Goal: Task Accomplishment & Management: Manage account settings

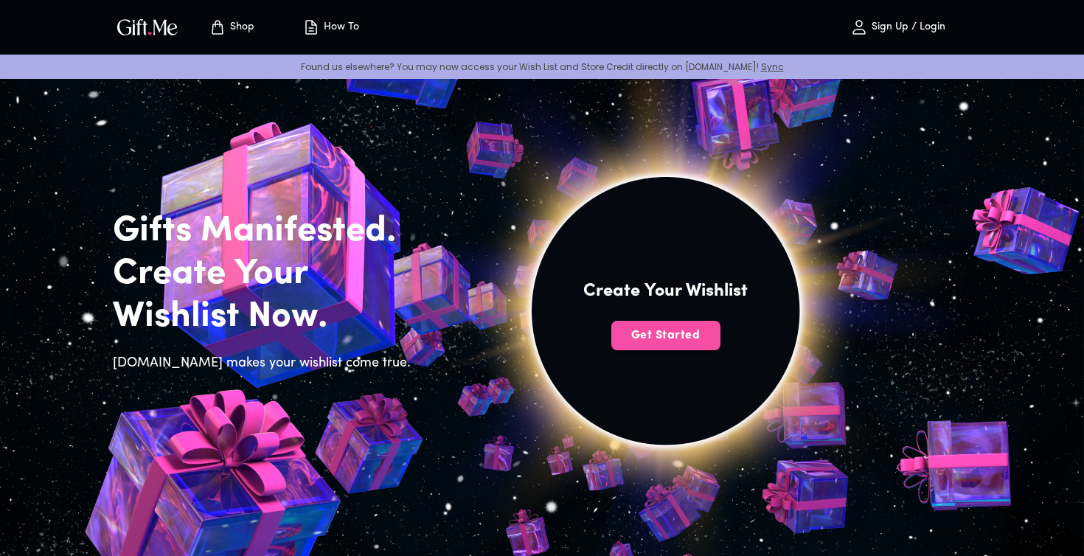
click at [642, 328] on span "Get Started" at bounding box center [665, 335] width 109 height 16
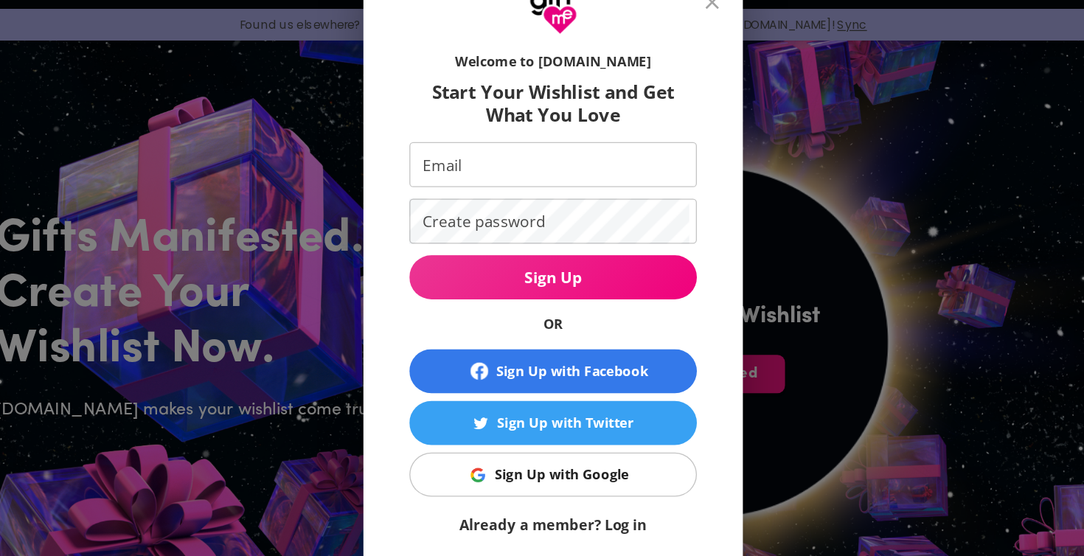
click at [497, 405] on div "Sign Up with Google" at bounding box center [548, 413] width 103 height 16
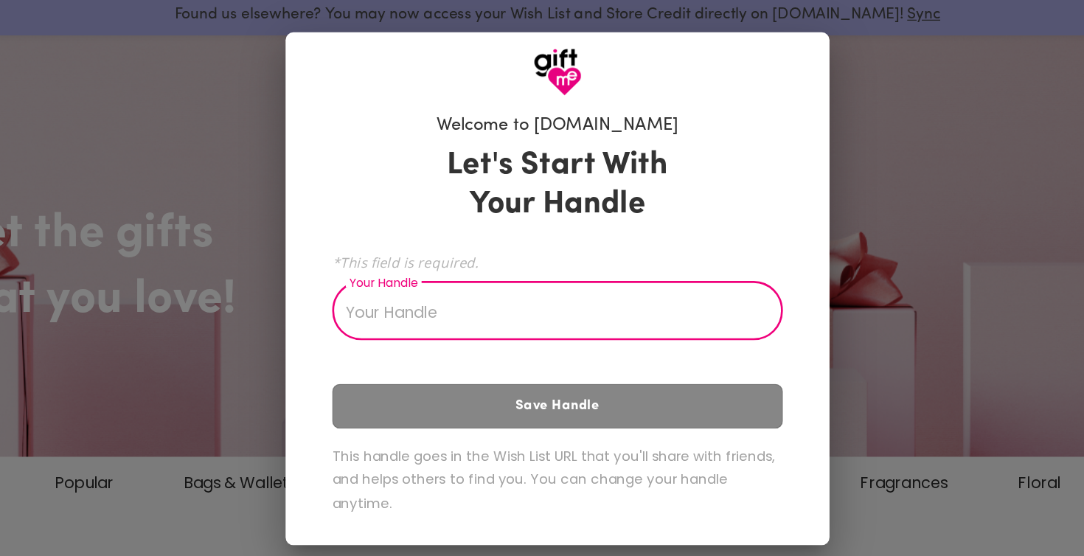
click at [371, 276] on input "Your Handle" at bounding box center [534, 296] width 326 height 41
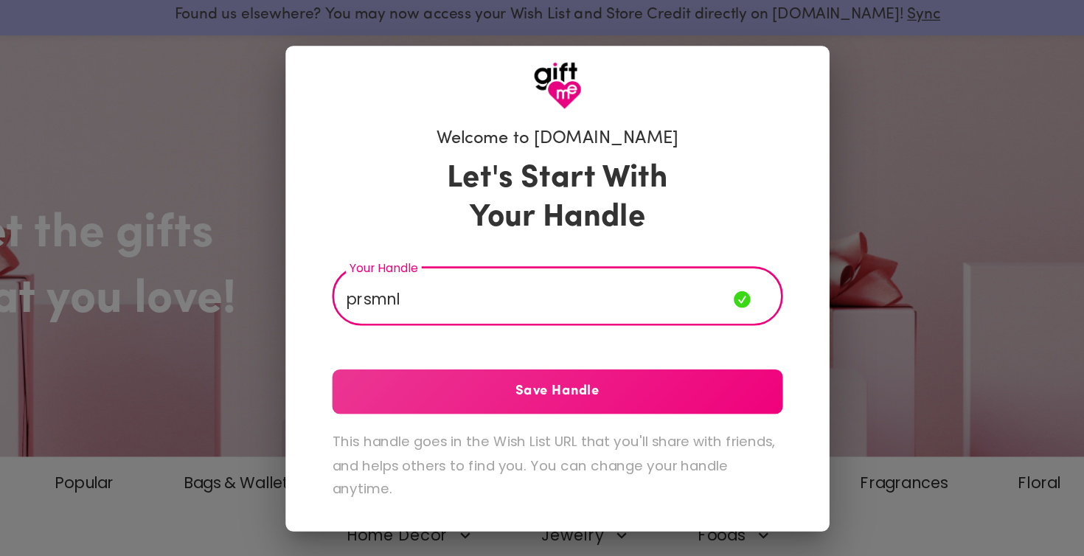
type input "prsmnl"
click at [434, 339] on button "Save Handle" at bounding box center [542, 356] width 342 height 34
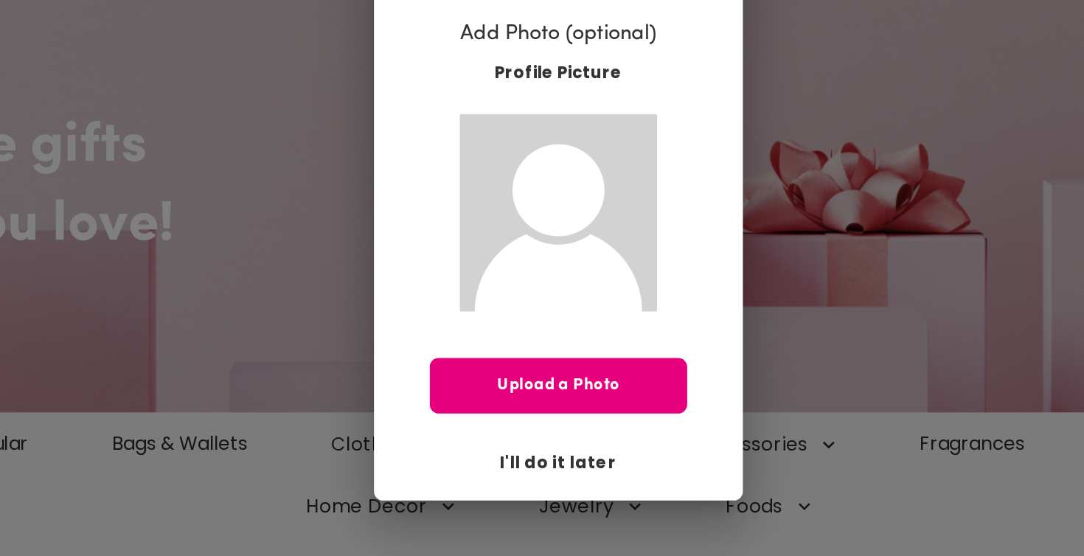
click at [505, 429] on span "I'll do it later" at bounding box center [542, 437] width 74 height 16
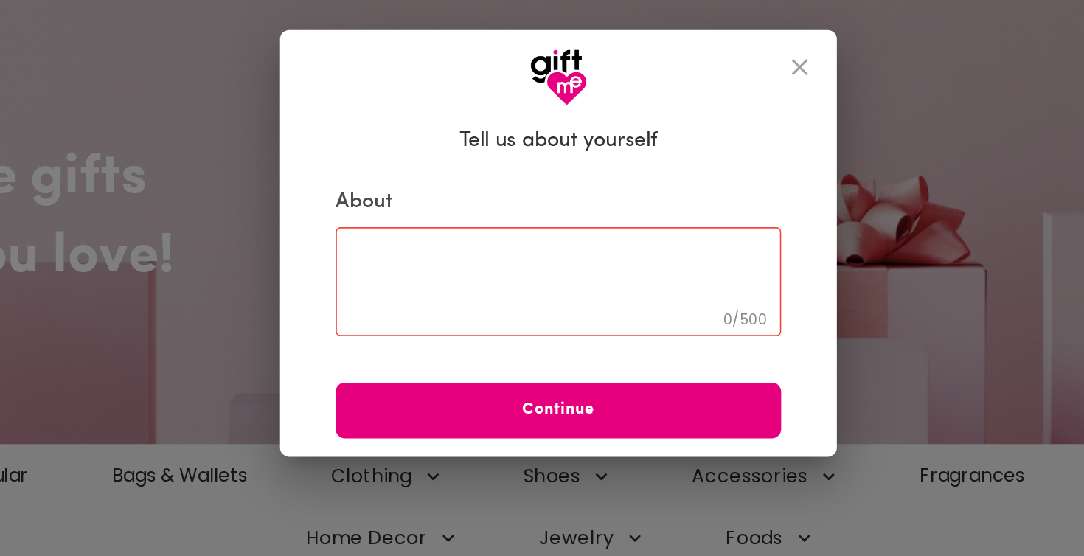
click at [690, 161] on icon "close" at bounding box center [695, 166] width 10 height 10
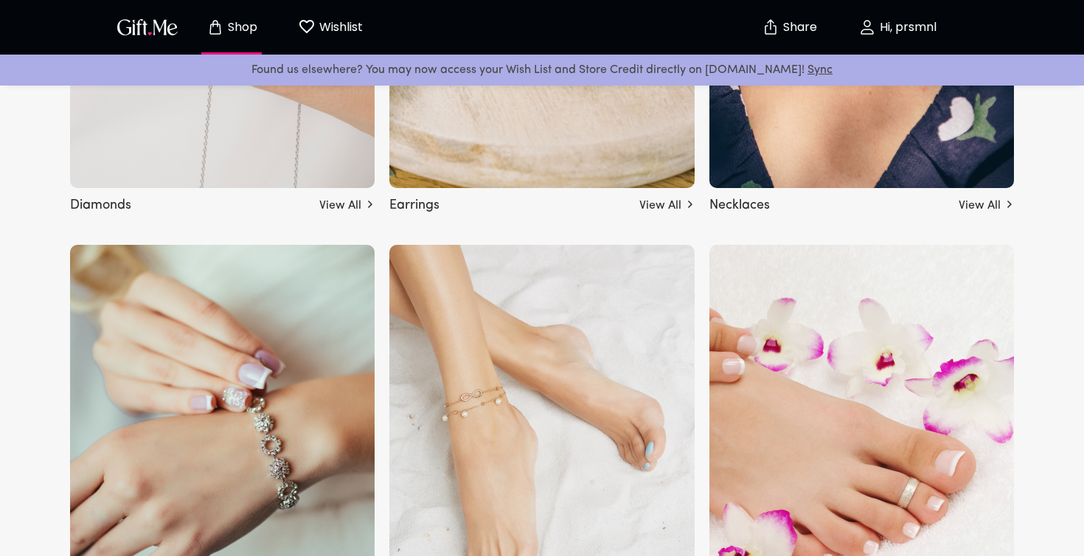
scroll to position [2932, 0]
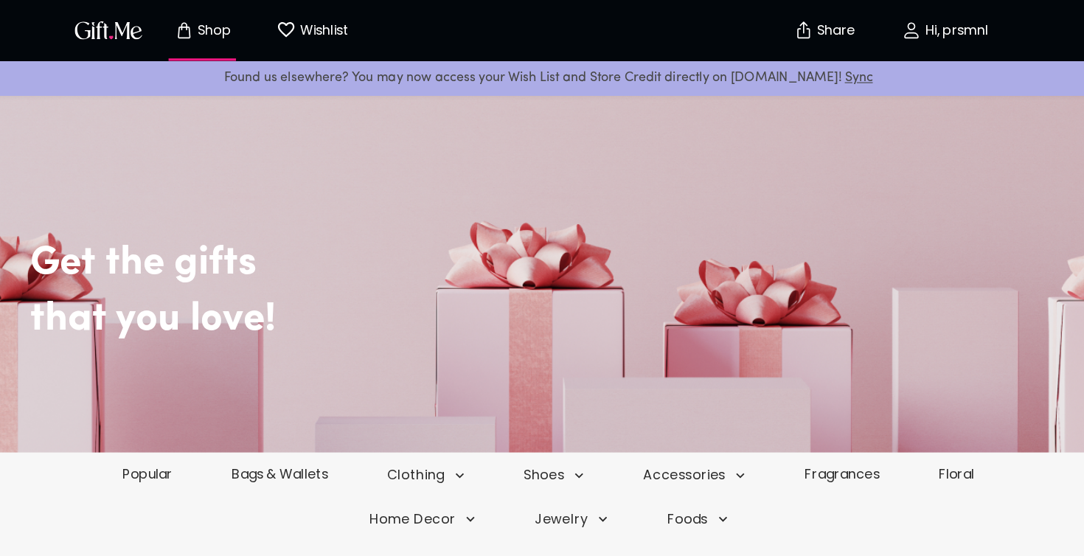
scroll to position [31, 0]
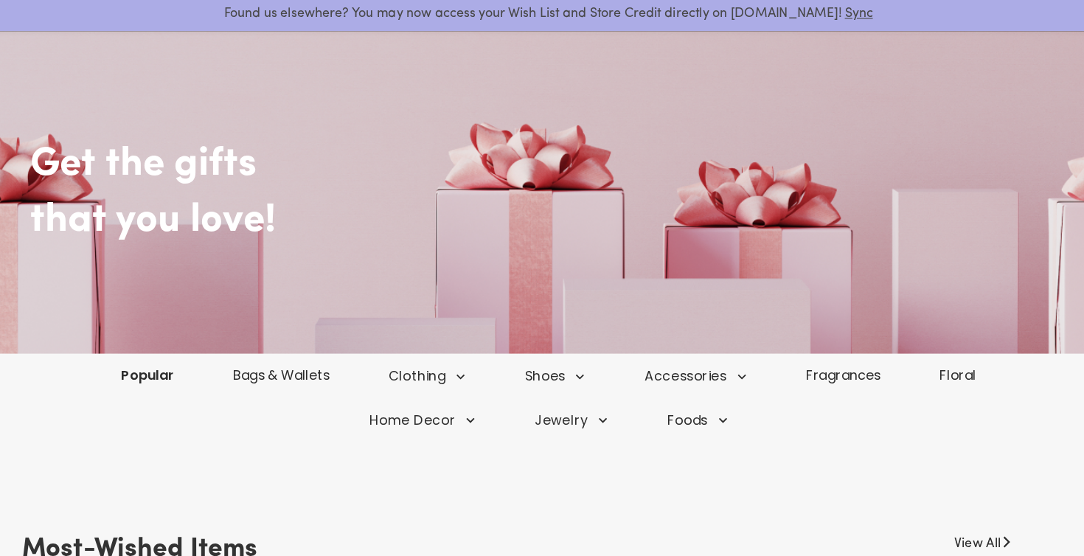
click at [136, 386] on link "Popular" at bounding box center [183, 394] width 100 height 17
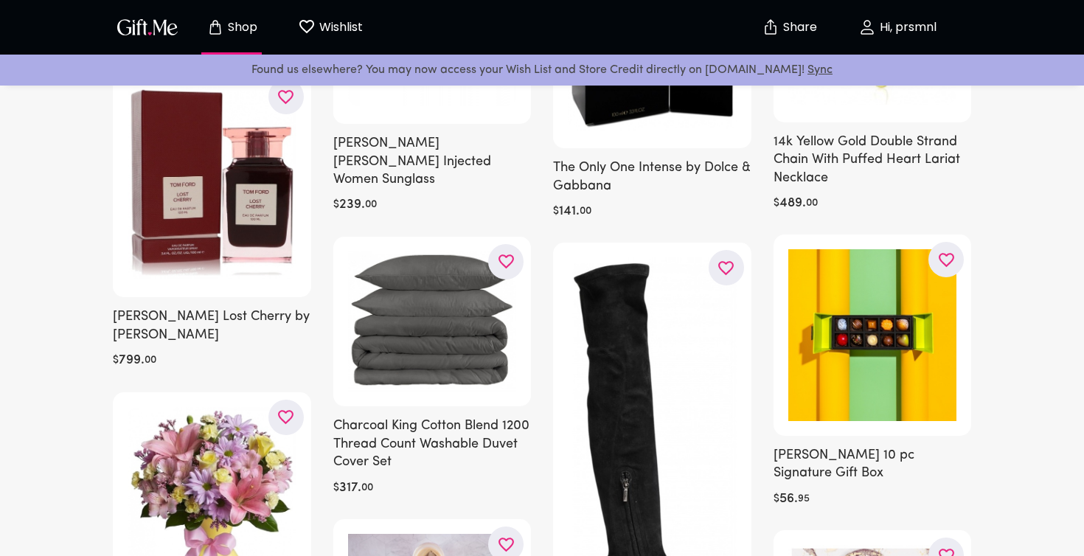
scroll to position [2268, 0]
